Goal: Transaction & Acquisition: Subscribe to service/newsletter

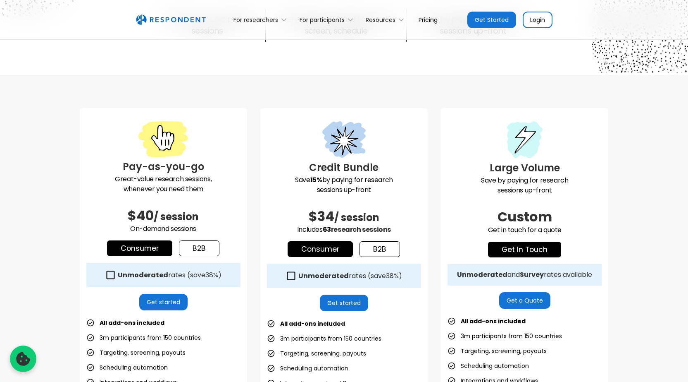
scroll to position [165, 0]
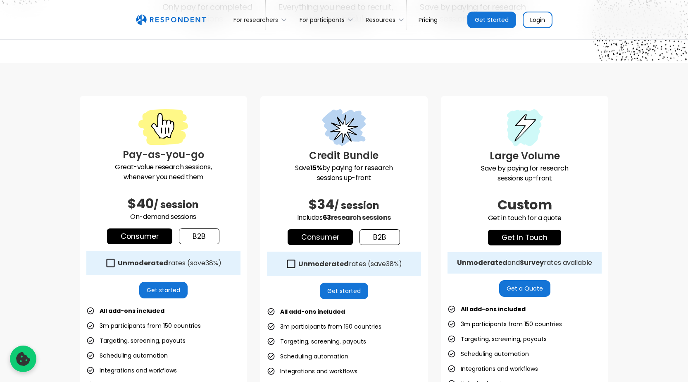
click at [294, 263] on icon at bounding box center [291, 263] width 8 height 8
click at [293, 264] on icon at bounding box center [291, 263] width 11 height 11
click at [293, 265] on icon at bounding box center [291, 263] width 11 height 11
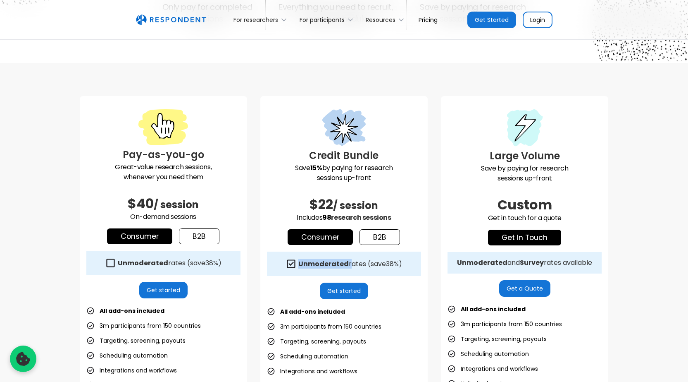
click at [313, 233] on link "Consumer" at bounding box center [320, 237] width 65 height 16
click at [332, 239] on link "Consumer" at bounding box center [320, 237] width 65 height 16
click at [331, 239] on link "Consumer" at bounding box center [320, 237] width 65 height 16
click at [376, 235] on link "b2b" at bounding box center [380, 237] width 41 height 16
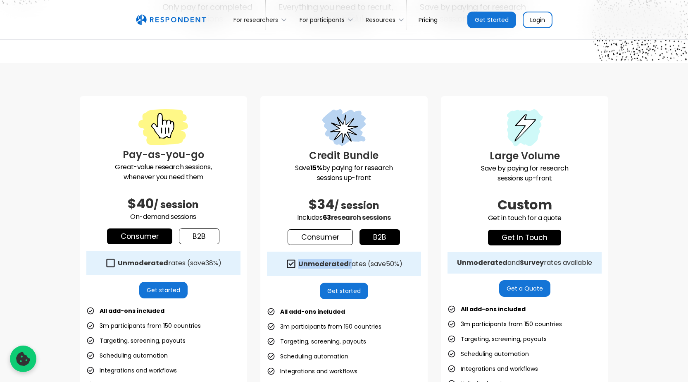
click at [331, 233] on link "Consumer" at bounding box center [320, 237] width 65 height 16
click at [367, 232] on link "b2b" at bounding box center [380, 237] width 41 height 16
click at [290, 265] on icon at bounding box center [291, 263] width 8 height 8
click at [290, 265] on icon at bounding box center [291, 263] width 11 height 11
click at [307, 229] on link "Consumer" at bounding box center [320, 237] width 65 height 16
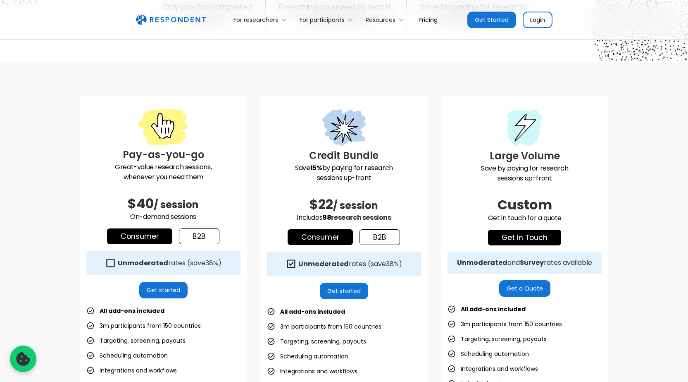
click at [493, 19] on link "Get Started" at bounding box center [492, 20] width 49 height 17
